Goal: Check status: Check status

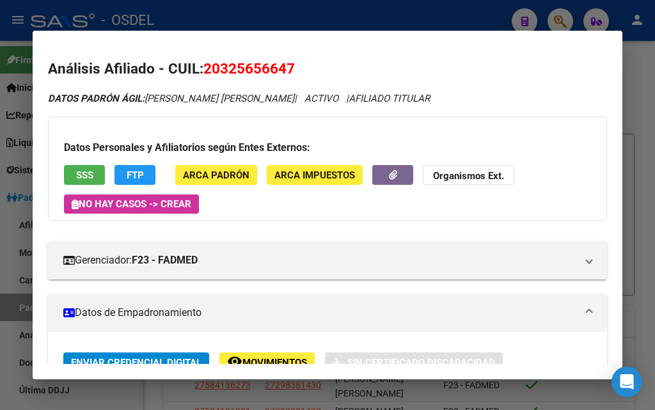
scroll to position [706, 0]
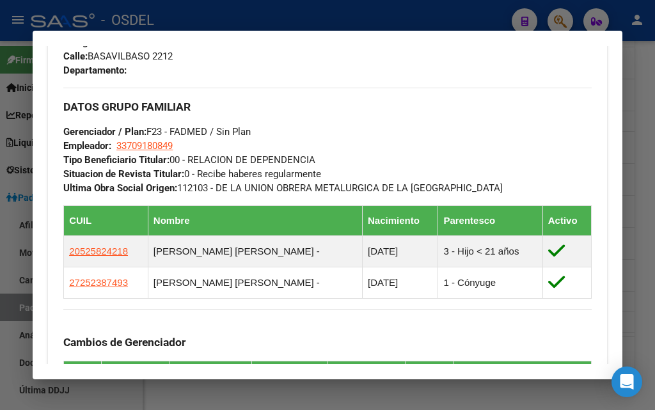
click at [310, 19] on div at bounding box center [327, 205] width 655 height 410
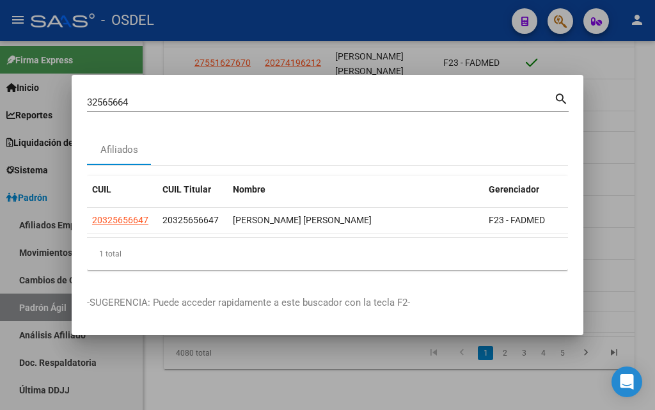
click at [157, 64] on div at bounding box center [327, 205] width 655 height 410
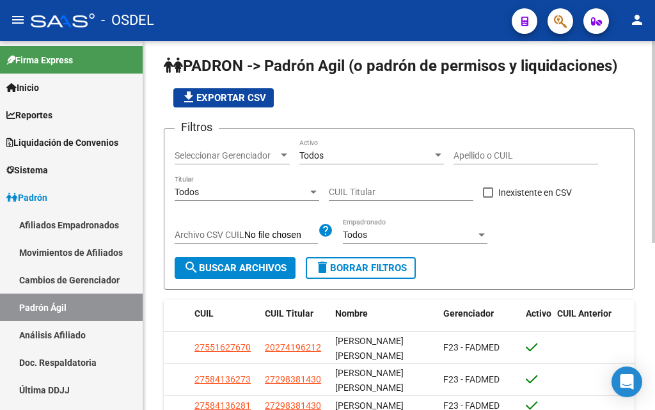
scroll to position [0, 0]
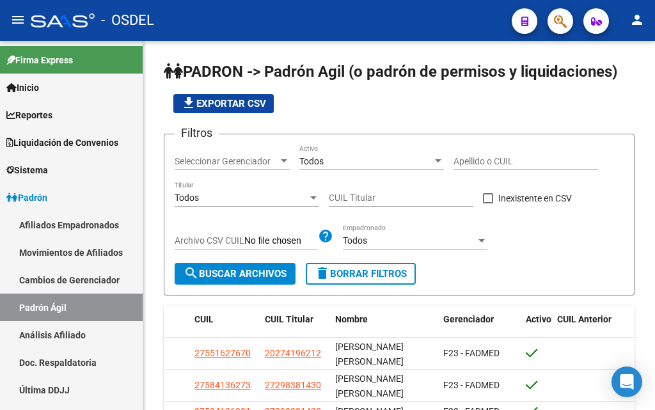
click at [547, 16] on div at bounding box center [555, 21] width 36 height 26
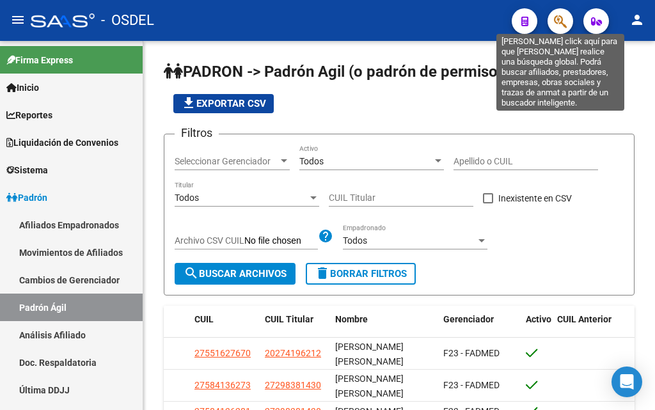
click at [564, 18] on icon "button" at bounding box center [560, 21] width 13 height 15
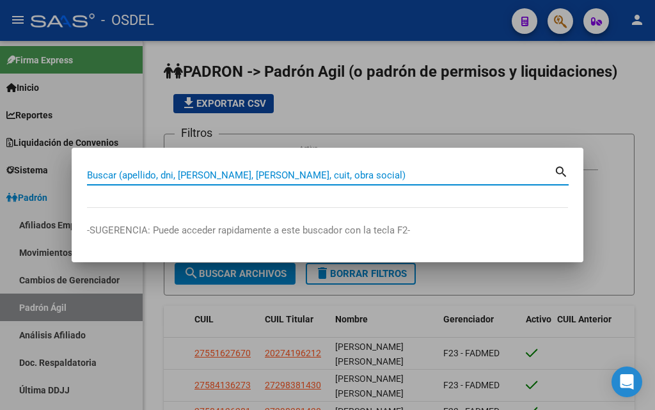
click at [213, 180] on input "Buscar (apellido, dni, [PERSON_NAME], [PERSON_NAME], cuit, obra social)" at bounding box center [320, 175] width 467 height 12
paste input "55162767"
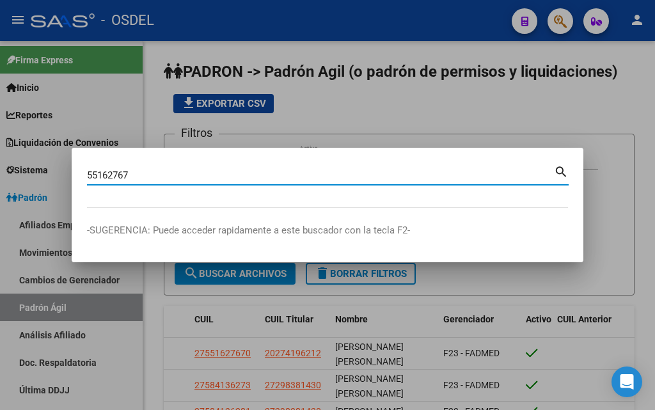
type input "55162767"
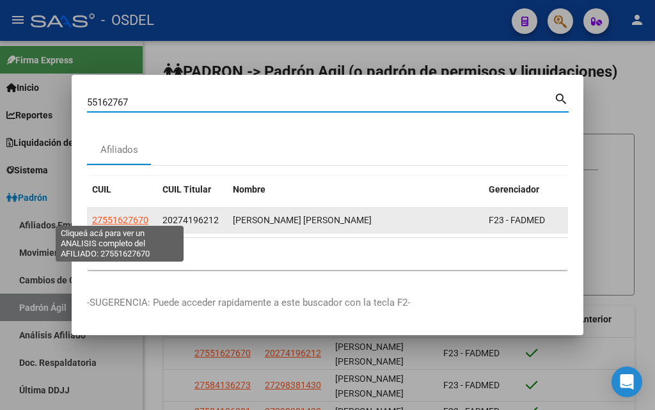
click at [123, 219] on span "27551627670" at bounding box center [120, 220] width 56 height 10
type textarea "27551627670"
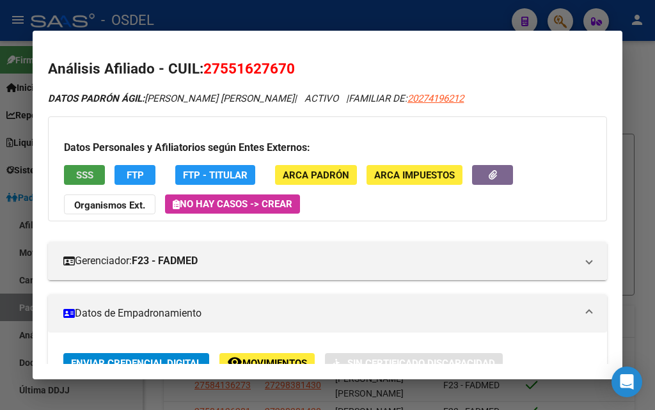
click at [72, 169] on button "SSS" at bounding box center [84, 175] width 41 height 20
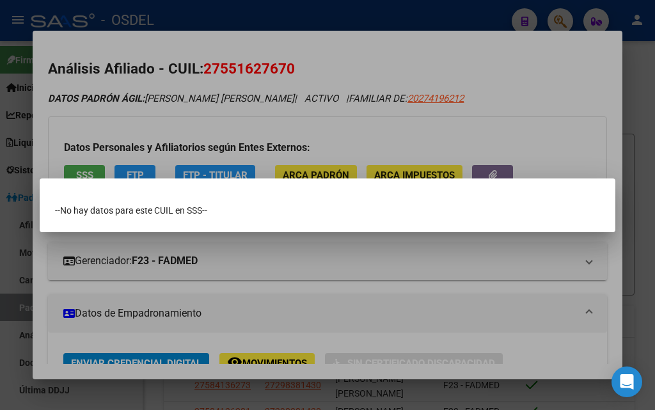
click at [322, 268] on div at bounding box center [327, 205] width 655 height 410
